Goal: Task Accomplishment & Management: Complete application form

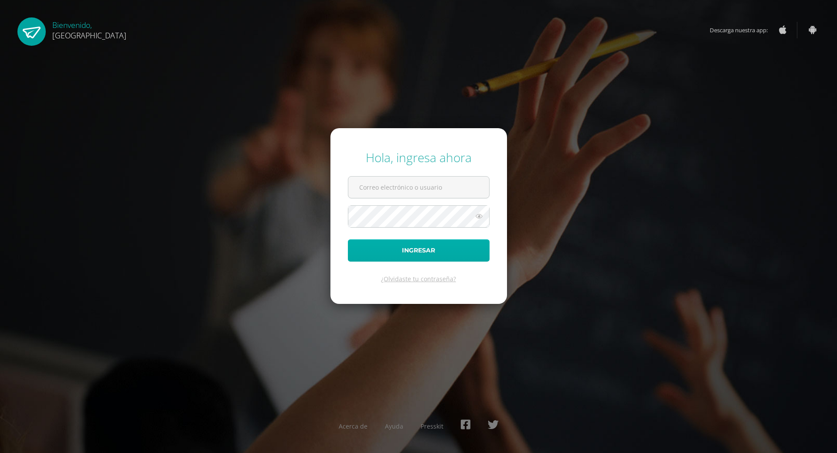
type input "[EMAIL_ADDRESS][PERSON_NAME][DOMAIN_NAME]"
click at [428, 254] on button "Ingresar" at bounding box center [419, 250] width 142 height 22
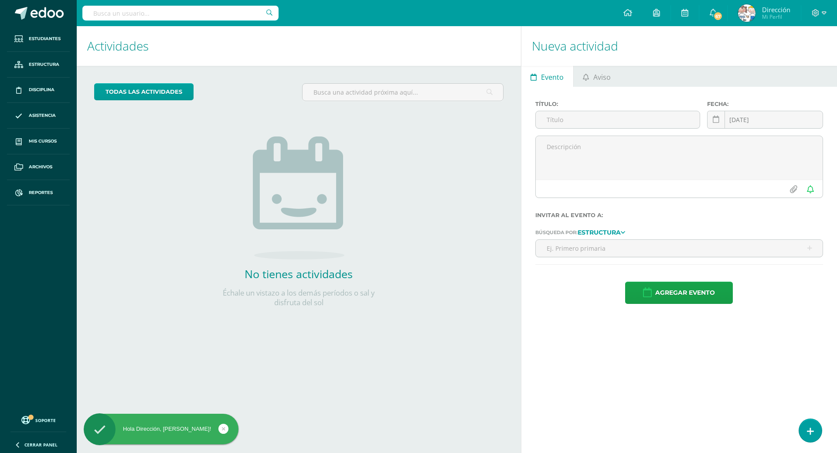
click at [547, 81] on span "Evento" at bounding box center [552, 77] width 23 height 21
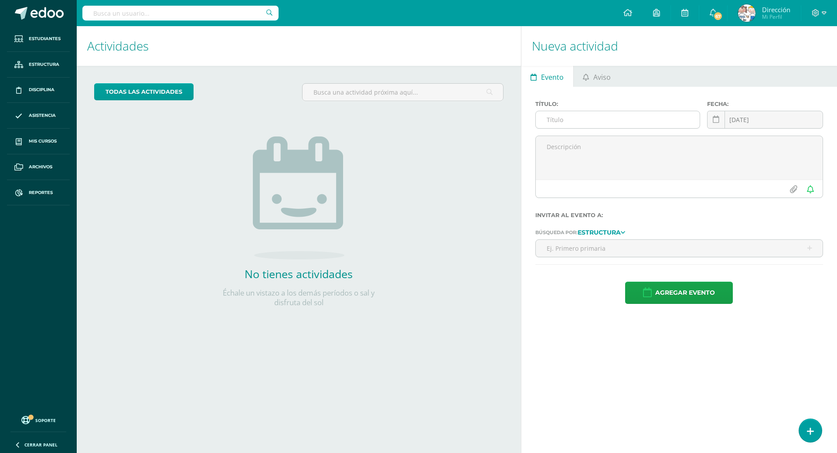
click at [550, 119] on input "text" at bounding box center [618, 119] width 164 height 17
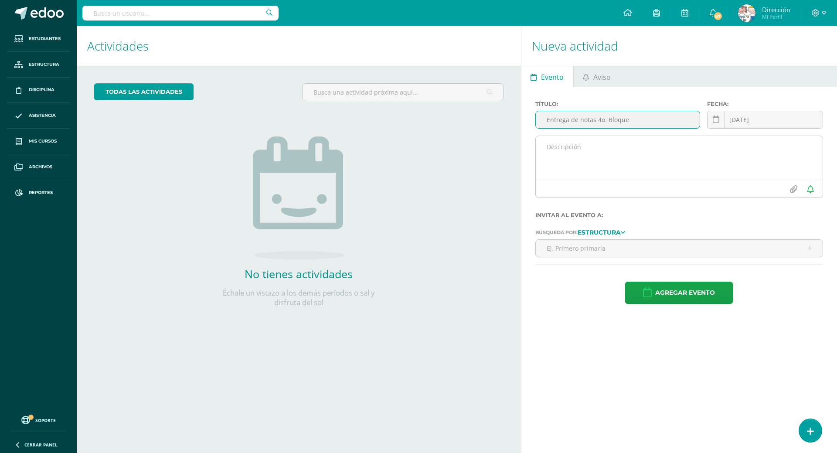
type input "Entrega de notas 4o. Bloque"
click at [546, 146] on textarea at bounding box center [679, 158] width 287 height 44
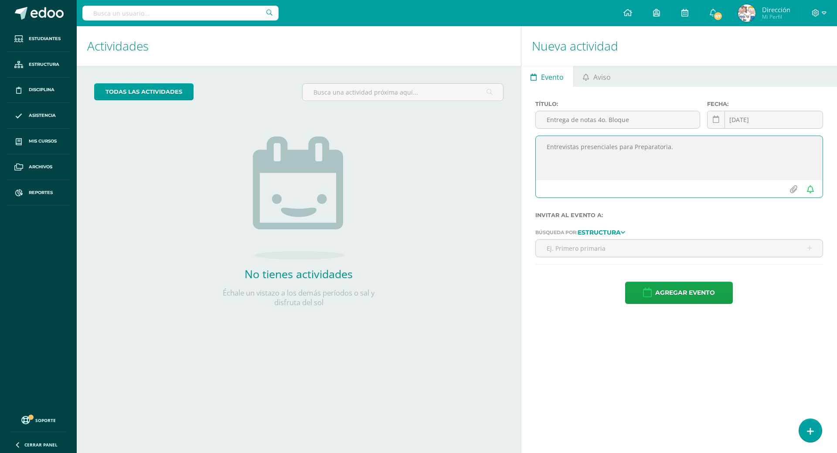
type textarea "Entrevistas presenciales para Preparatoria."
click at [625, 231] on icon at bounding box center [623, 232] width 4 height 7
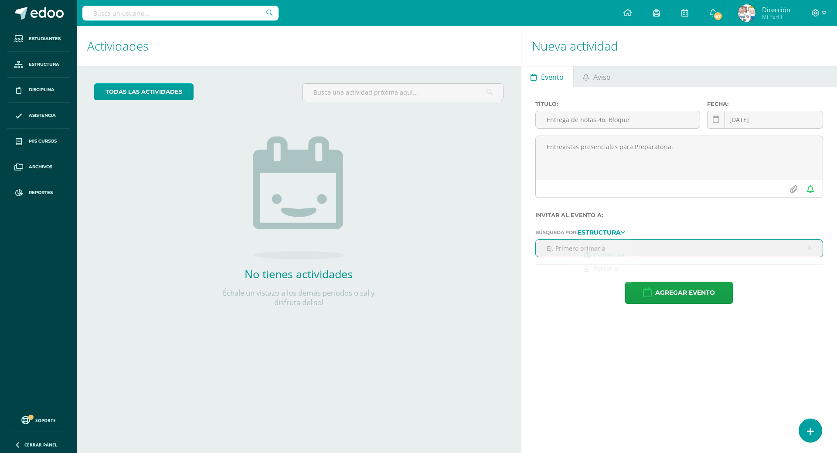
click at [682, 249] on input "text" at bounding box center [679, 248] width 287 height 17
type input "prepara"
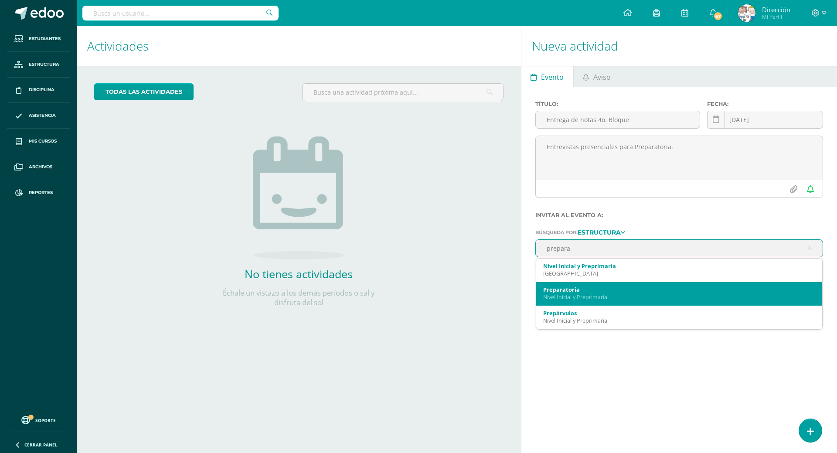
click at [589, 297] on div "Nivel Inicial y Preprimaria" at bounding box center [679, 296] width 272 height 7
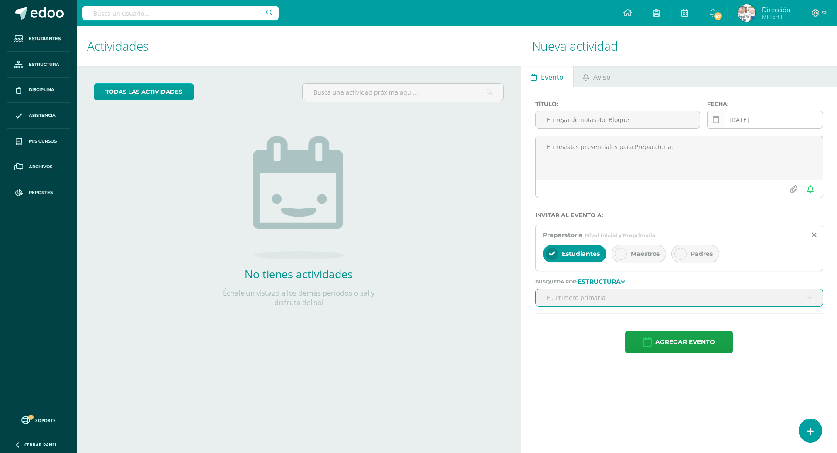
click at [719, 120] on icon at bounding box center [716, 119] width 7 height 7
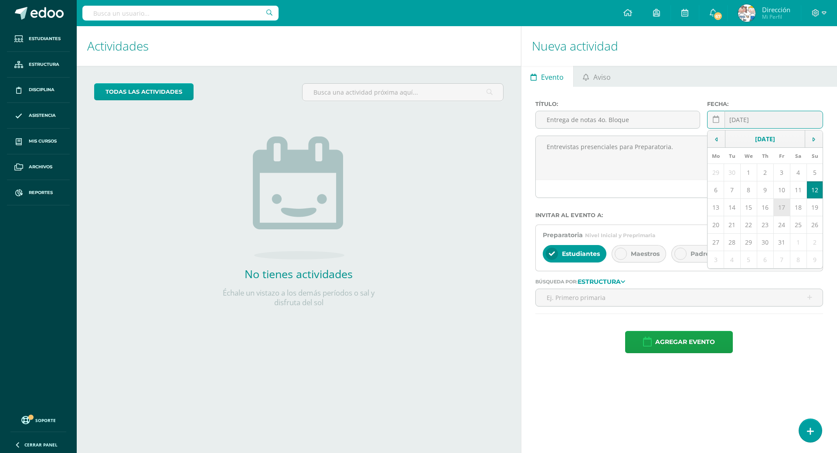
click at [785, 208] on td "17" at bounding box center [781, 207] width 17 height 17
type input "2025-10-17"
click at [643, 252] on span "Maestros" at bounding box center [645, 254] width 29 height 8
click at [682, 253] on icon at bounding box center [680, 254] width 6 height 6
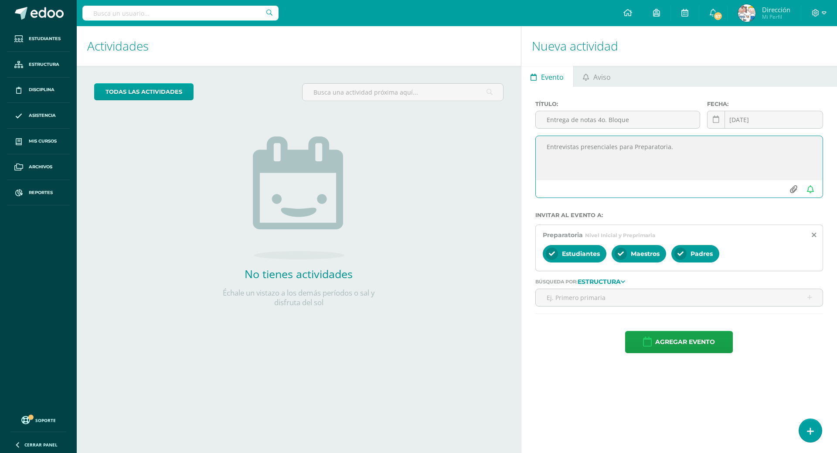
click at [794, 189] on input "file" at bounding box center [793, 189] width 17 height 17
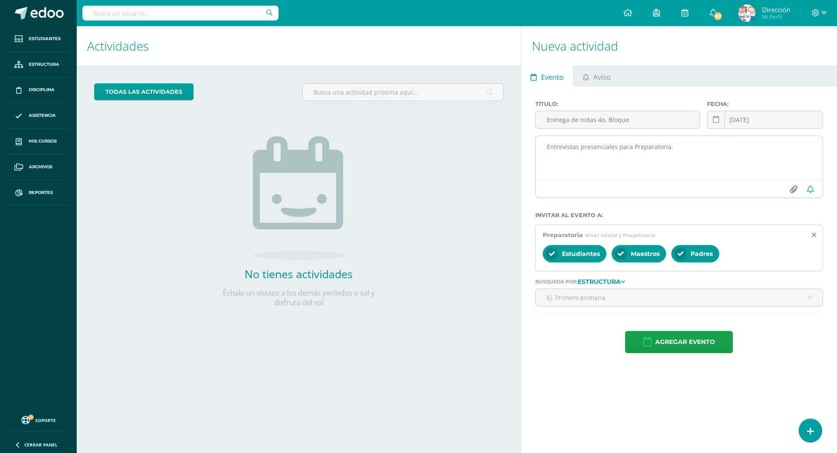
type input "C:\fakepath\Circular Preparatoria entrega de Notas 4Bloque 2025.pdf"
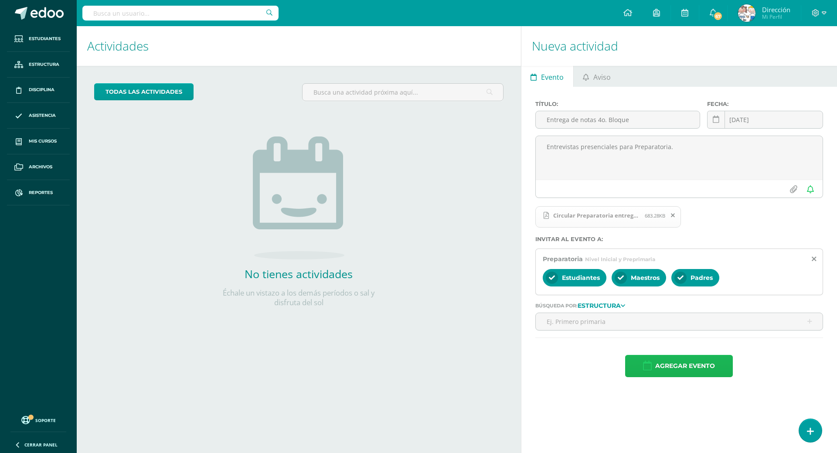
click at [677, 363] on span "Agregar evento" at bounding box center [685, 365] width 60 height 21
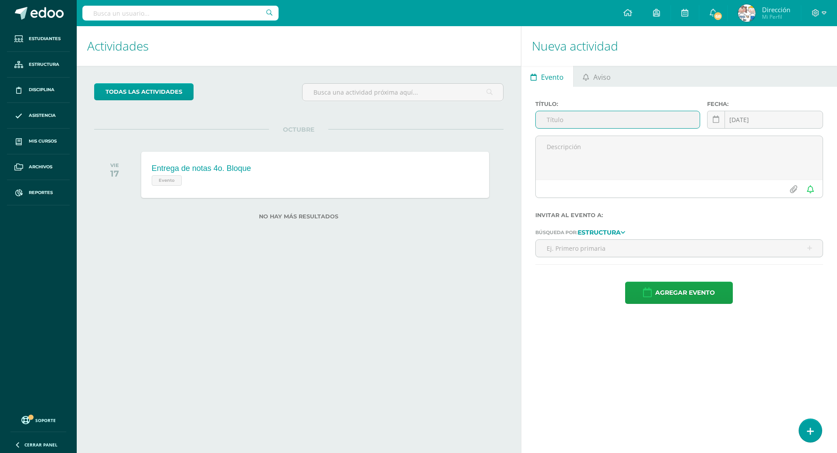
click at [549, 122] on input "text" at bounding box center [618, 119] width 164 height 17
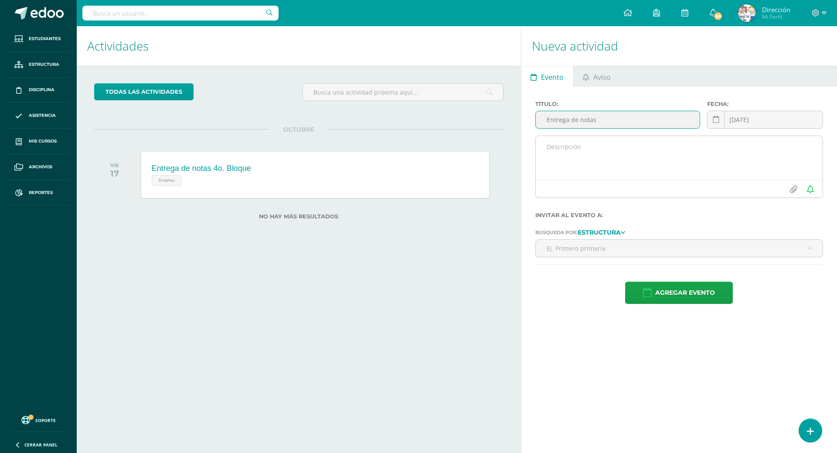
type input "Entrega de notas"
click at [547, 147] on textarea at bounding box center [679, 158] width 287 height 44
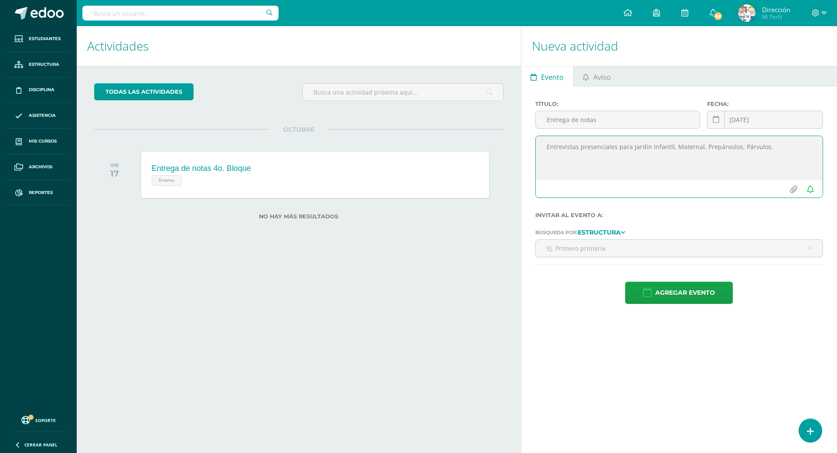
type textarea "Entrevistas presenciales para Jardín Infantil, Maternal, Prepárvulos, Párvulos."
click at [625, 232] on icon at bounding box center [623, 232] width 4 height 7
click at [617, 254] on link "Estructura" at bounding box center [604, 255] width 58 height 14
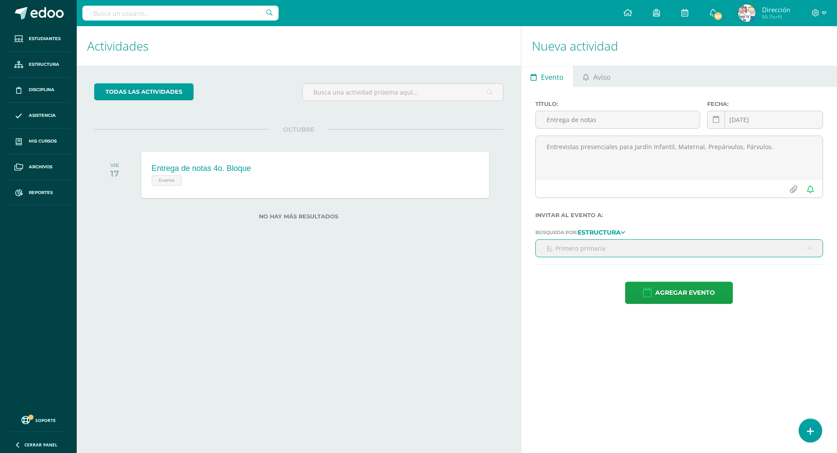
click at [590, 250] on input "text" at bounding box center [679, 248] width 287 height 17
type input "jar"
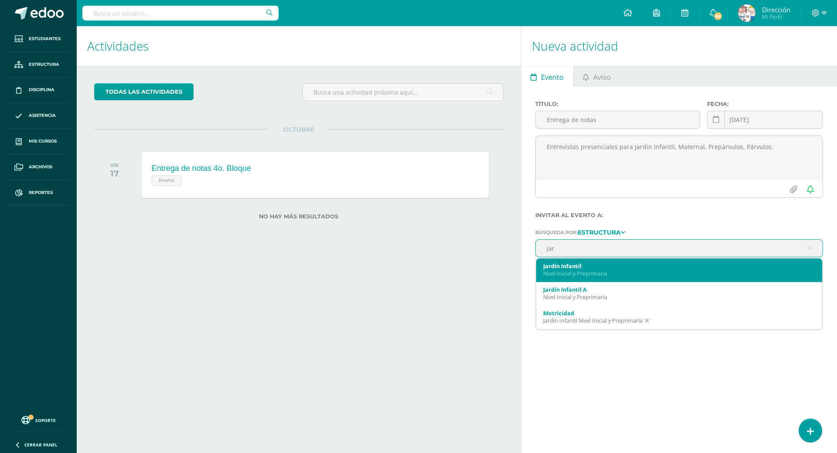
click at [587, 270] on div "Nivel Inicial y Preprimaria" at bounding box center [679, 273] width 272 height 7
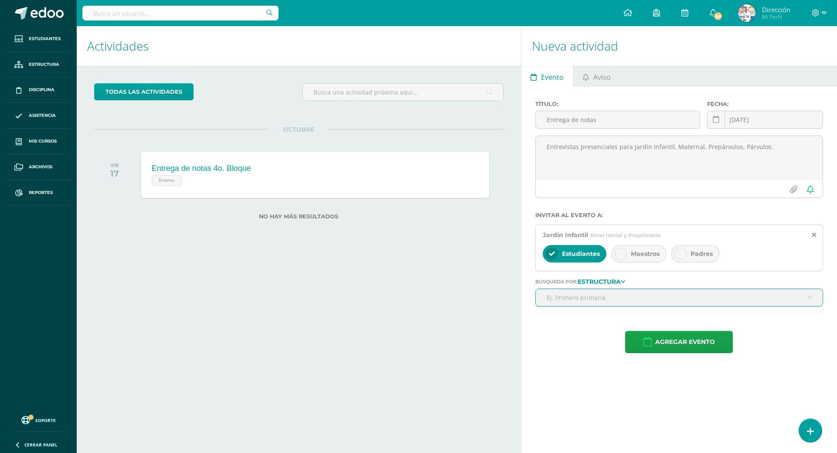
click at [683, 255] on icon at bounding box center [680, 254] width 6 height 6
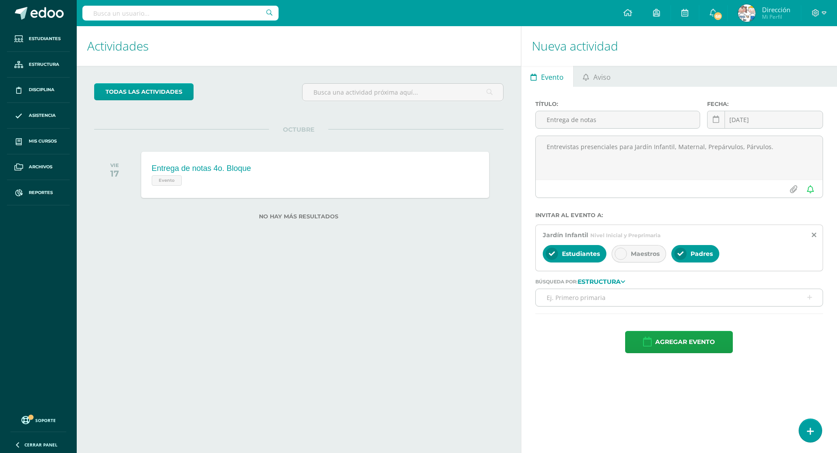
click at [623, 254] on icon at bounding box center [621, 254] width 6 height 6
click at [600, 299] on input "text" at bounding box center [679, 297] width 287 height 17
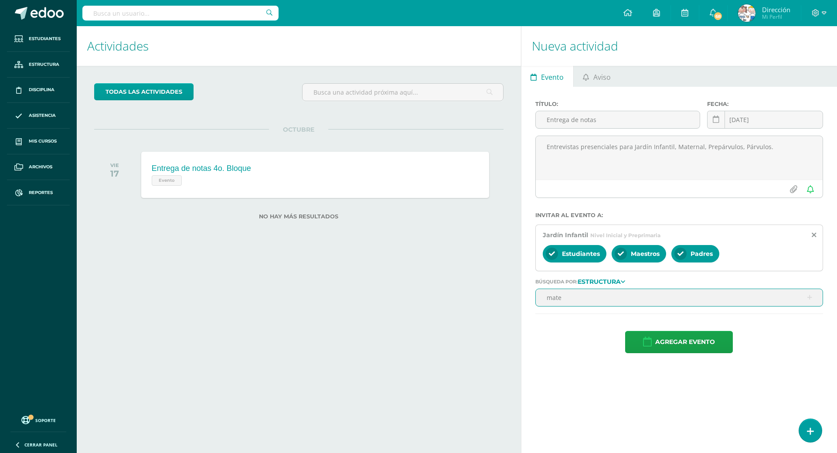
type input "mater"
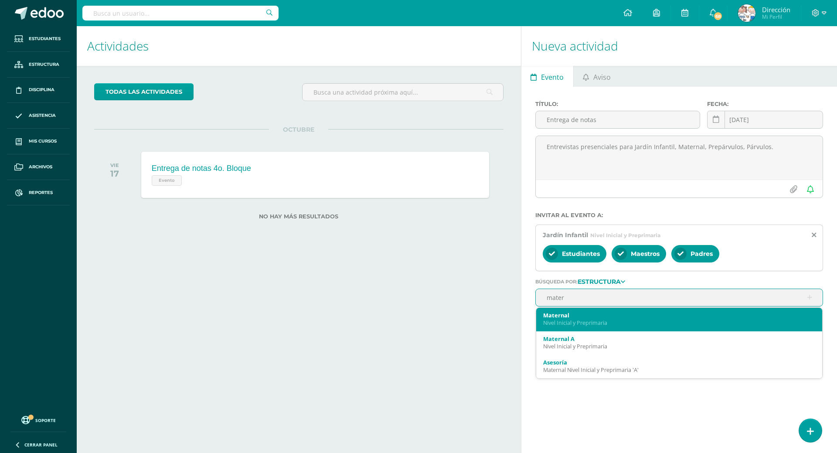
click at [587, 321] on div "Nivel Inicial y Preprimaria" at bounding box center [679, 322] width 272 height 7
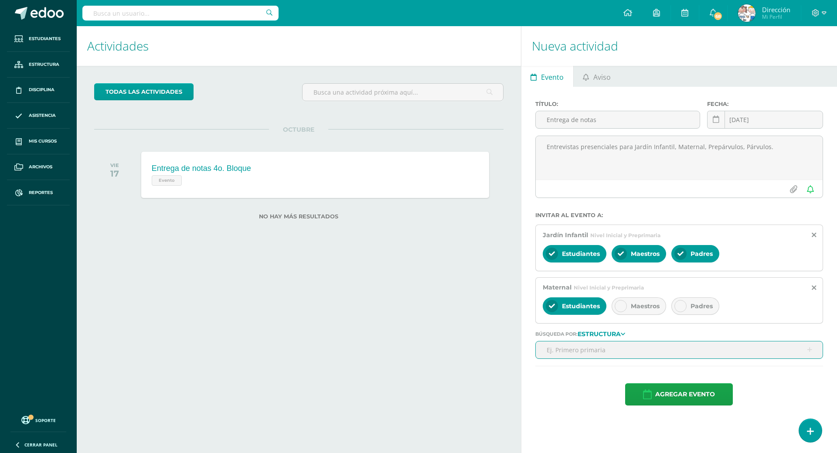
click at [683, 306] on icon at bounding box center [680, 306] width 6 height 6
click at [589, 352] on input "text" at bounding box center [679, 349] width 287 height 17
type input "preparv"
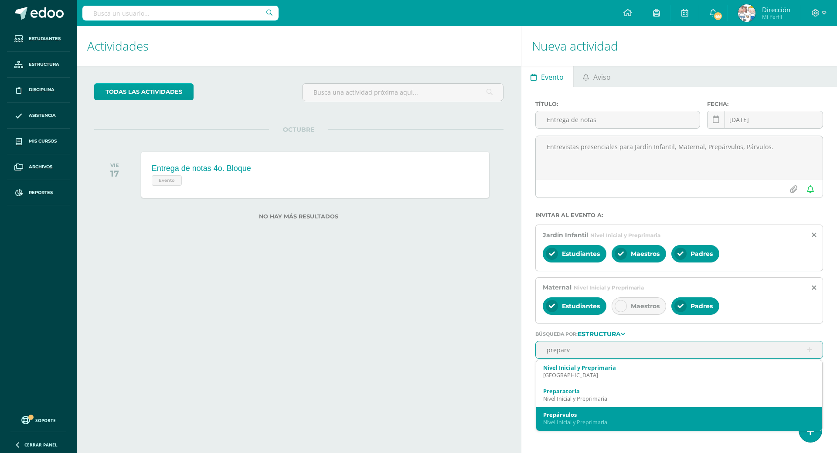
click at [584, 419] on div "Nivel Inicial y Preprimaria" at bounding box center [679, 421] width 272 height 7
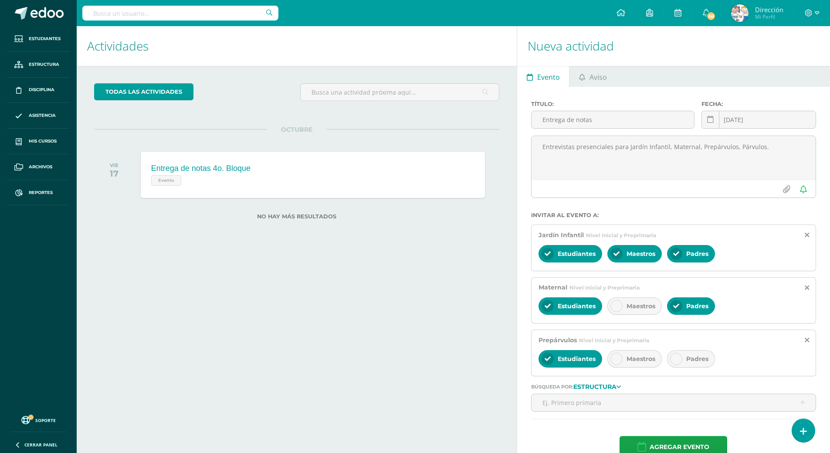
click at [677, 361] on icon at bounding box center [676, 359] width 6 height 6
click at [585, 404] on input "text" at bounding box center [674, 402] width 284 height 17
type input "[PERSON_NAME]"
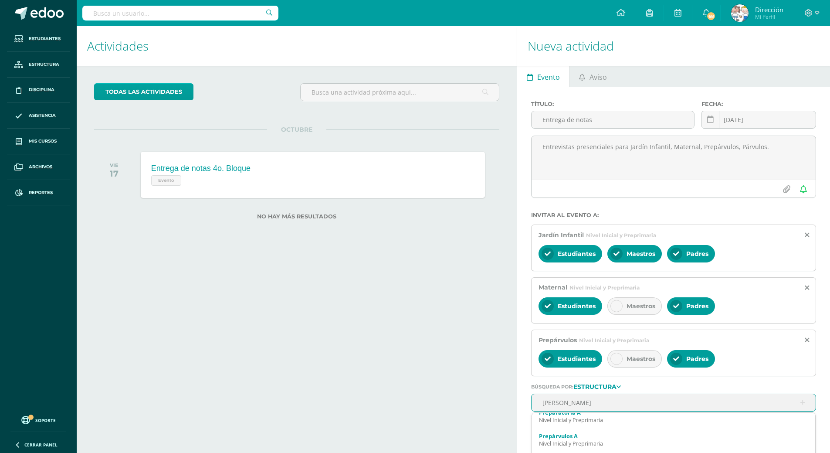
scroll to position [87, 0]
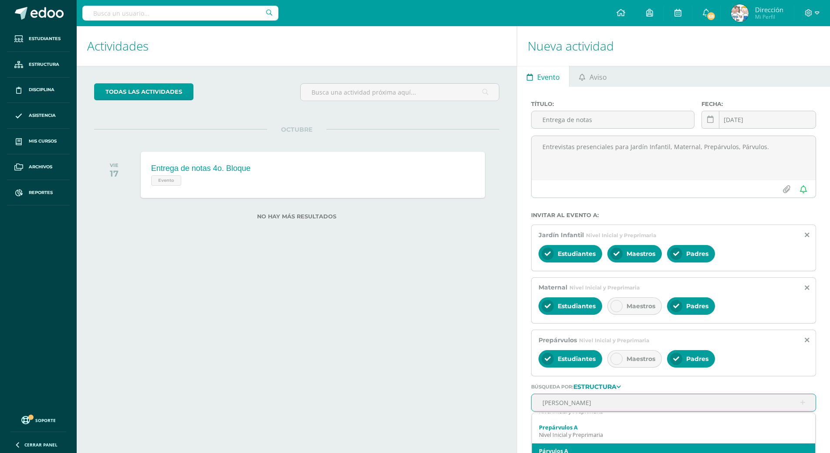
click at [578, 448] on div "Párvulos A" at bounding box center [673, 451] width 269 height 8
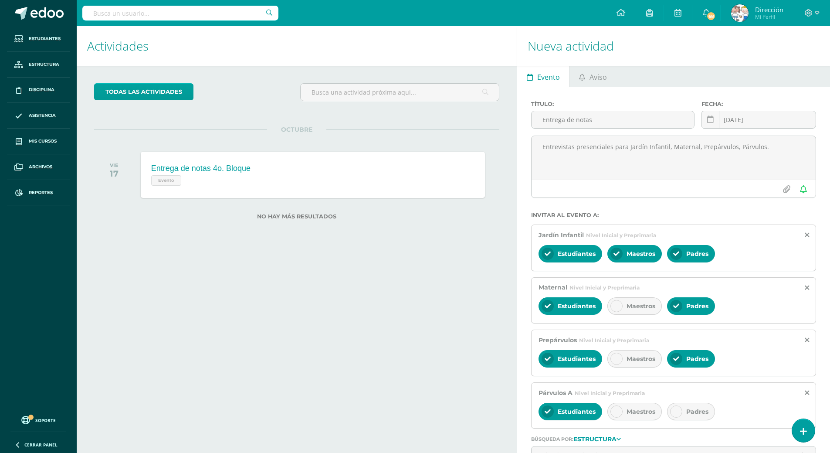
click at [678, 412] on icon at bounding box center [676, 411] width 6 height 6
click at [615, 357] on icon at bounding box center [617, 359] width 6 height 6
click at [618, 412] on icon at bounding box center [617, 411] width 6 height 6
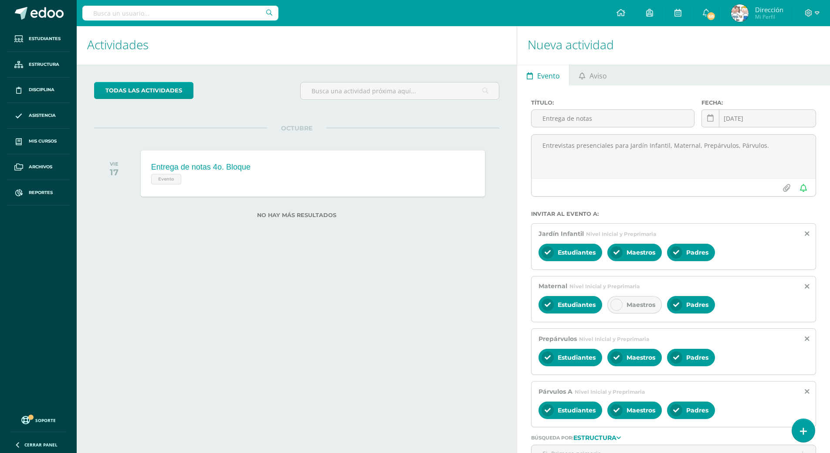
scroll to position [0, 0]
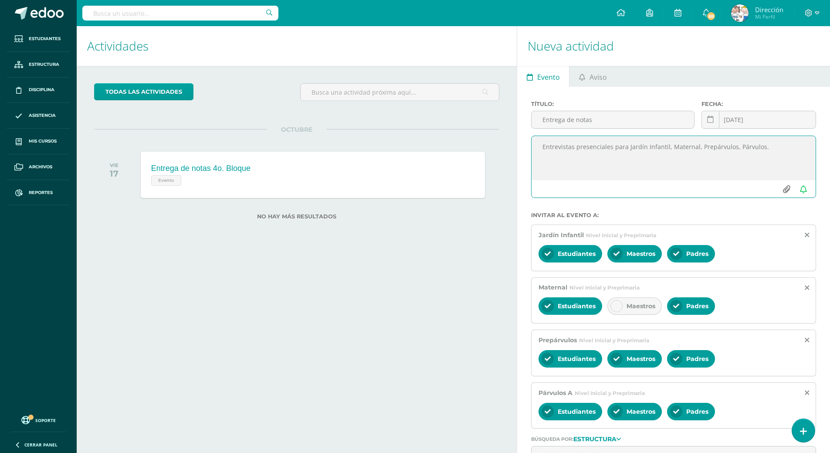
click at [787, 189] on input "file" at bounding box center [786, 189] width 17 height 17
type input "C:\fakepath\Circular Entrega de Notas 4Bloque 2025 JI Pr Pa.pdf"
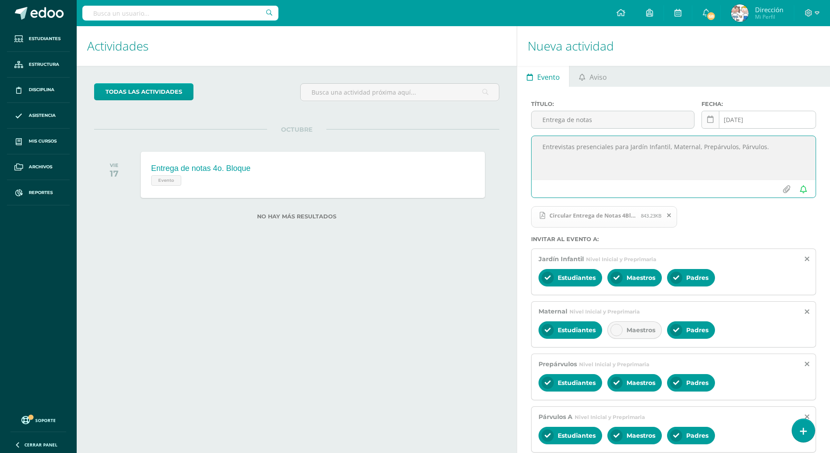
click at [713, 121] on icon at bounding box center [710, 119] width 7 height 7
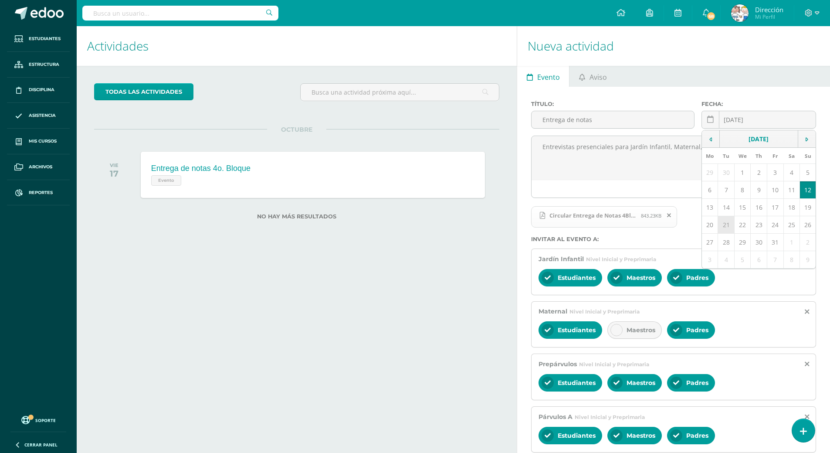
click at [726, 227] on td "21" at bounding box center [726, 224] width 17 height 17
type input "[DATE]"
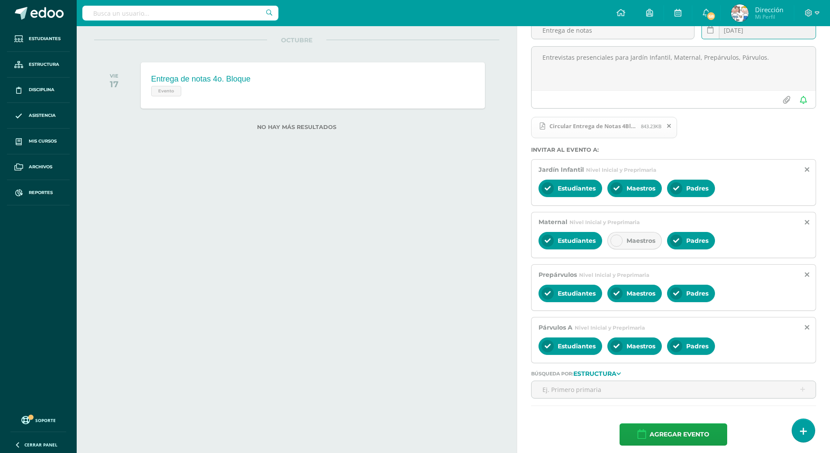
scroll to position [96, 0]
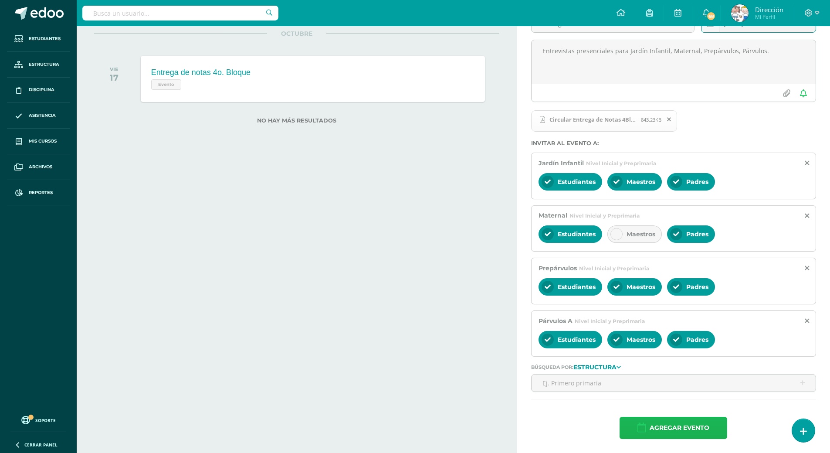
click at [690, 431] on span "Agregar evento" at bounding box center [680, 427] width 60 height 21
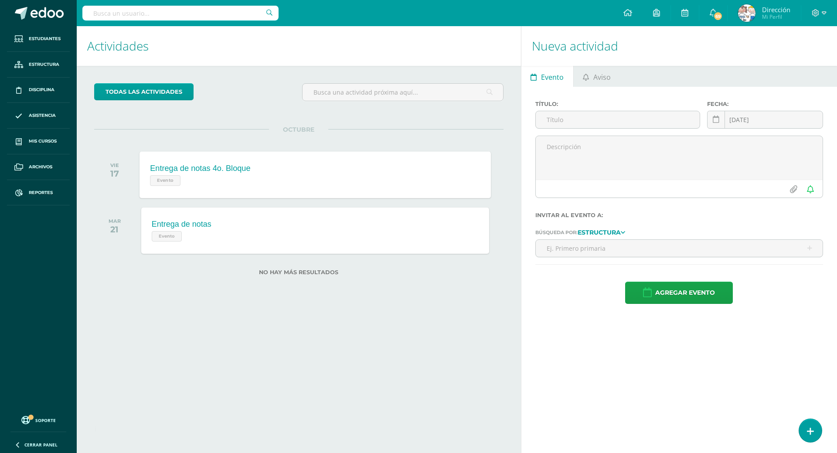
click at [205, 183] on div "Evento" at bounding box center [200, 179] width 100 height 13
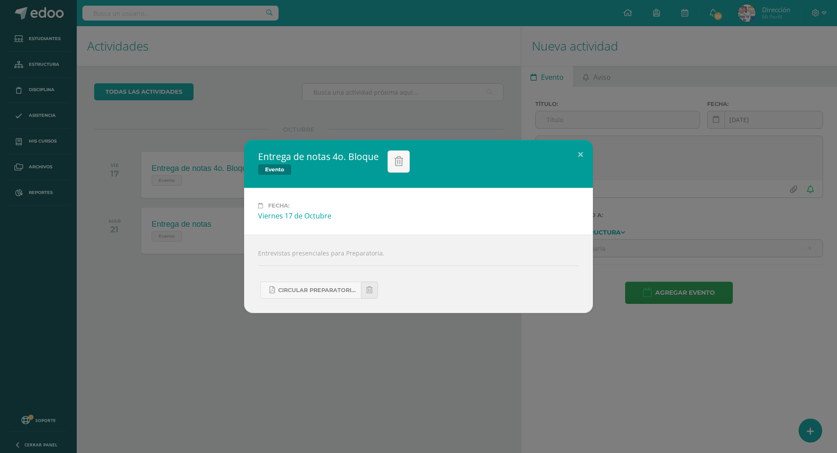
click at [385, 381] on div "Entrega de notas 4o. Bloque Evento Fecha: Viernes 17 de Octubre Entrevistas pre…" at bounding box center [418, 226] width 837 height 453
